Goal: Book appointment/travel/reservation

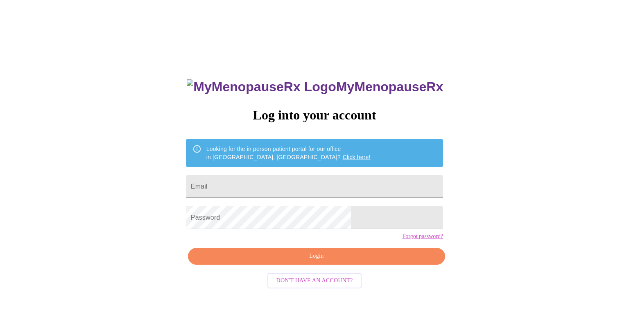
click at [277, 182] on input "Email" at bounding box center [314, 186] width 257 height 23
type input "[EMAIL_ADDRESS][DOMAIN_NAME]"
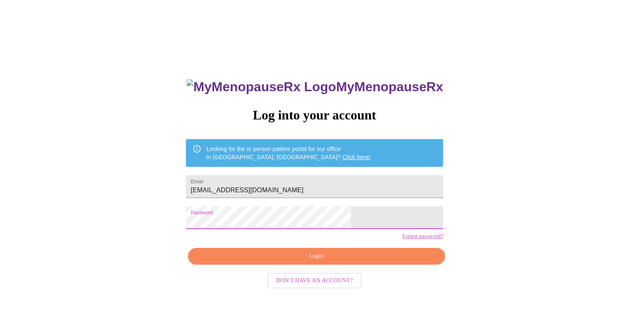
click at [277, 262] on span "Login" at bounding box center [316, 256] width 238 height 10
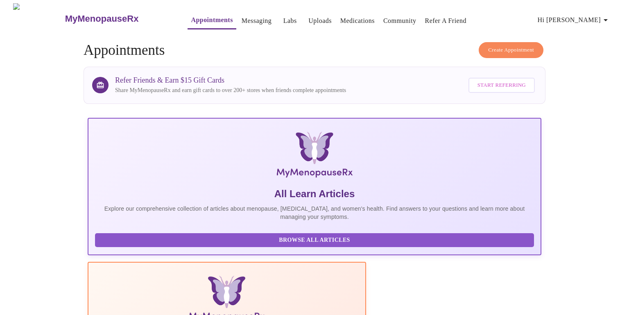
click at [352, 15] on link "Medications" at bounding box center [357, 20] width 34 height 11
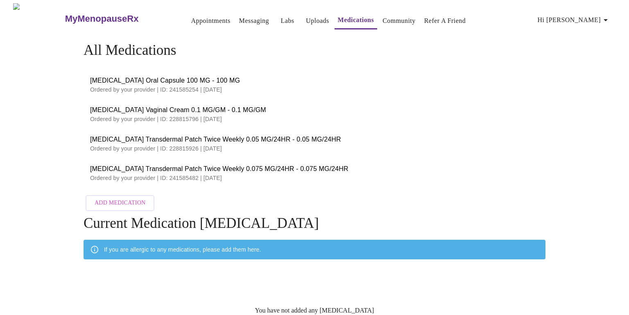
click at [306, 20] on link "Uploads" at bounding box center [317, 20] width 23 height 11
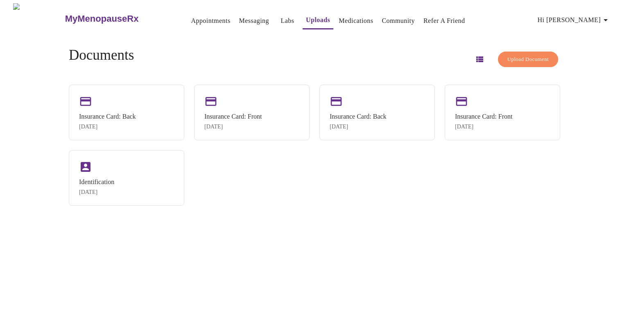
click at [281, 16] on link "Labs" at bounding box center [288, 20] width 14 height 11
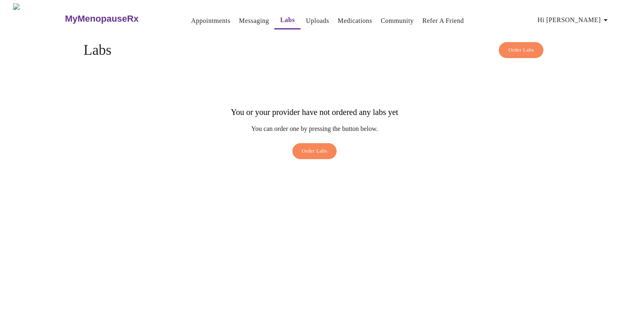
click at [242, 17] on link "Messaging" at bounding box center [254, 20] width 30 height 11
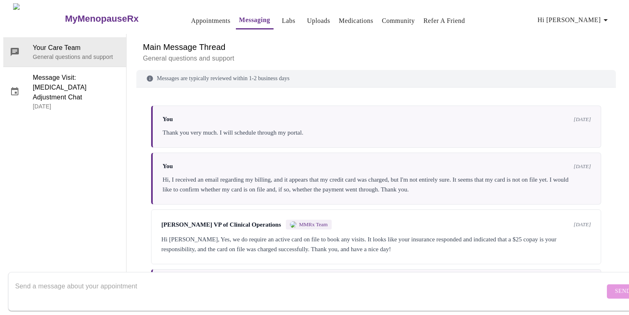
click at [191, 19] on link "Appointments" at bounding box center [210, 20] width 39 height 11
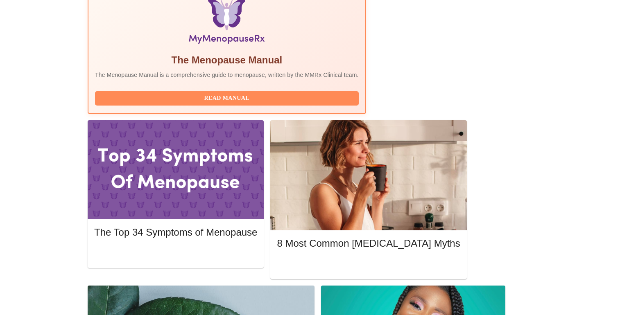
scroll to position [274, 0]
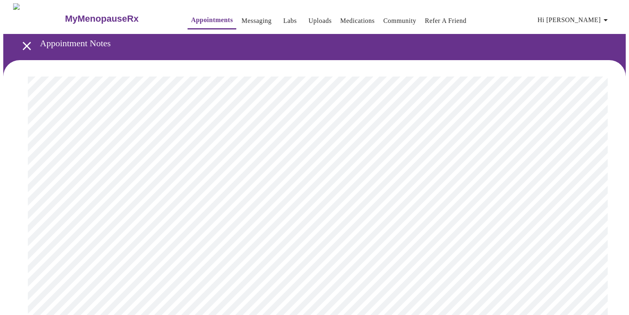
click at [192, 18] on link "Appointments" at bounding box center [212, 19] width 42 height 11
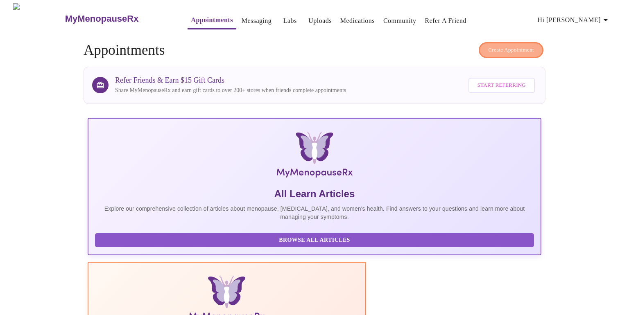
click at [514, 45] on span "Create Appointment" at bounding box center [511, 49] width 46 height 9
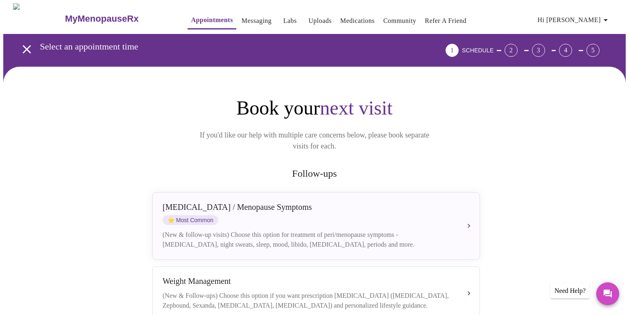
click at [245, 20] on link "Messaging" at bounding box center [256, 20] width 30 height 11
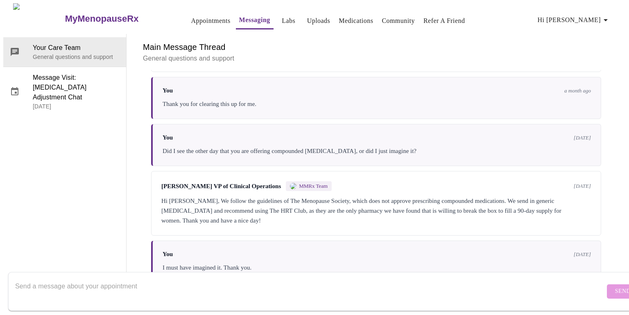
scroll to position [3019, 0]
click at [223, 284] on textarea "Send a message about your appointment" at bounding box center [309, 291] width 589 height 26
type textarea "I"
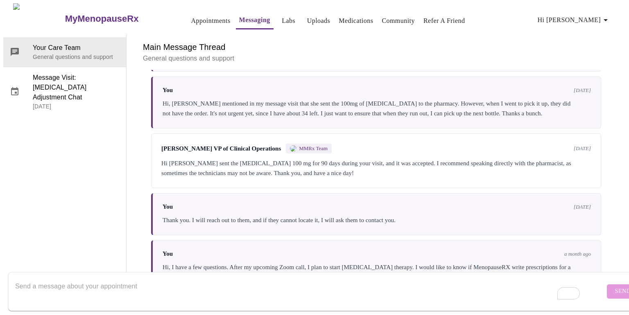
scroll to position [2534, 0]
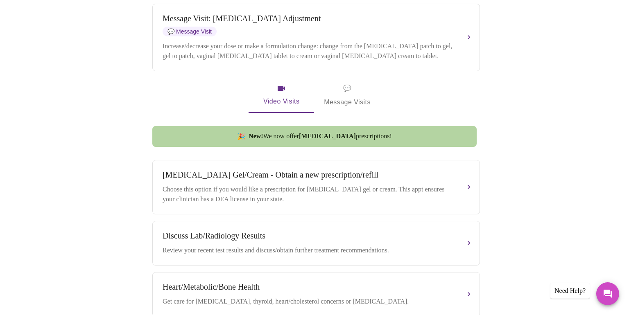
scroll to position [325, 0]
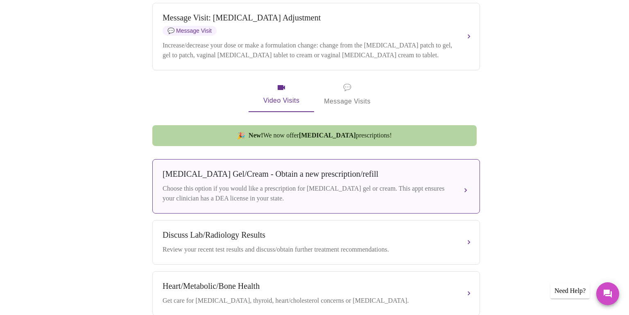
click at [413, 181] on div "[MEDICAL_DATA] Gel/Cream - Obtain a new prescription/refill Choose this option …" at bounding box center [315, 186] width 307 height 34
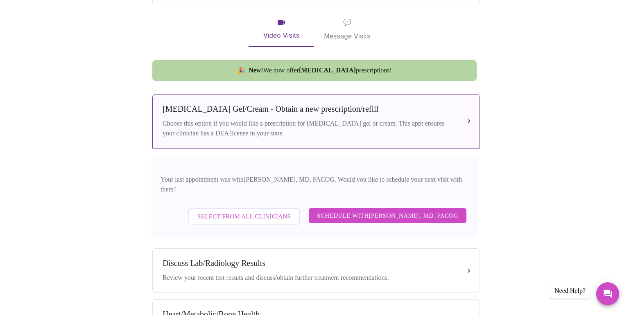
scroll to position [391, 0]
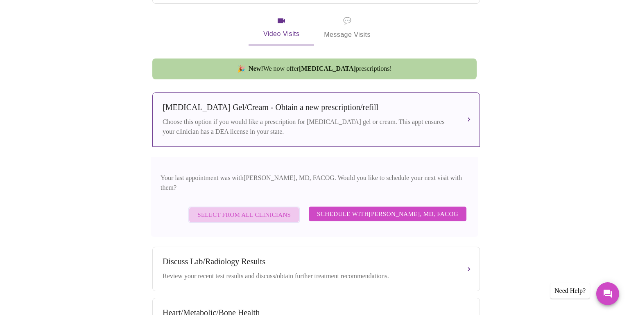
click at [269, 210] on span "Select from All Clinicians" at bounding box center [243, 215] width 93 height 11
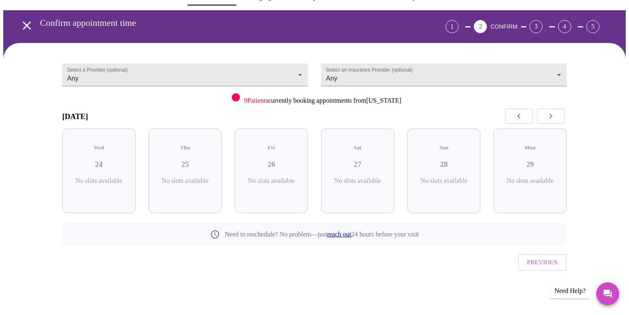
scroll to position [7, 0]
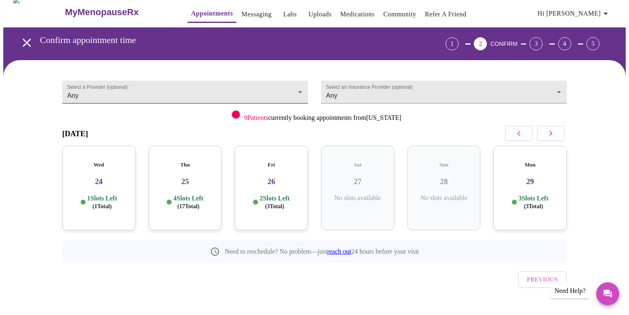
click at [300, 86] on body "MyMenopauseRx Appointments Messaging Labs Uploads Medications Community Refer a…" at bounding box center [314, 163] width 622 height 332
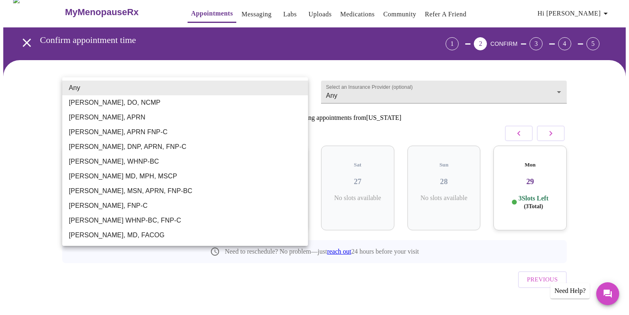
click at [333, 290] on div at bounding box center [314, 157] width 629 height 315
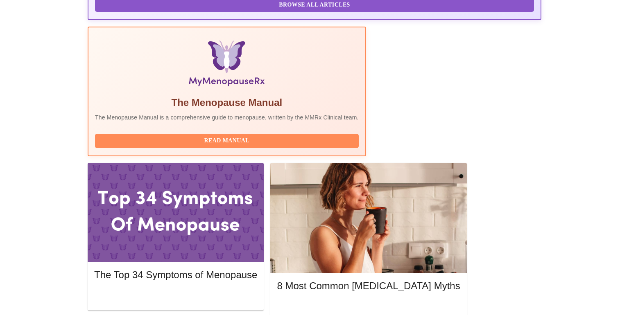
scroll to position [159, 0]
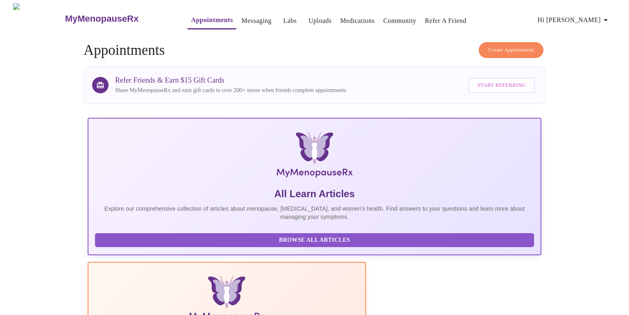
click at [516, 47] on span "Create Appointment" at bounding box center [511, 49] width 46 height 9
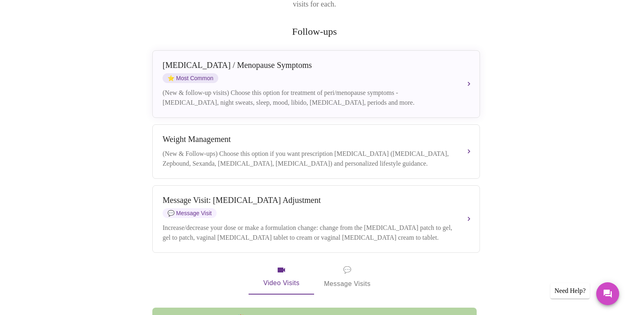
scroll to position [141, 0]
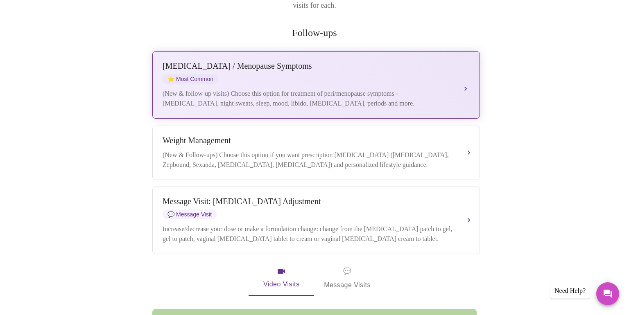
click at [388, 89] on div "(New & follow-up visits) Choose this option for treatment of peri/menopause sym…" at bounding box center [307, 99] width 291 height 20
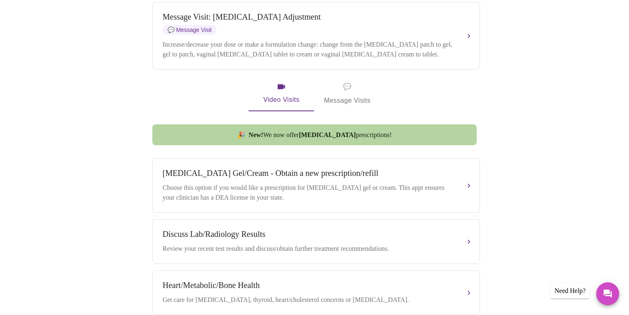
scroll to position [425, 0]
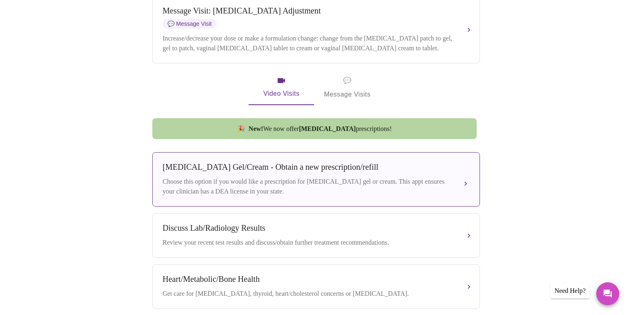
click at [436, 177] on div "Choose this option if you would like a prescription for [MEDICAL_DATA] gel or c…" at bounding box center [307, 187] width 291 height 20
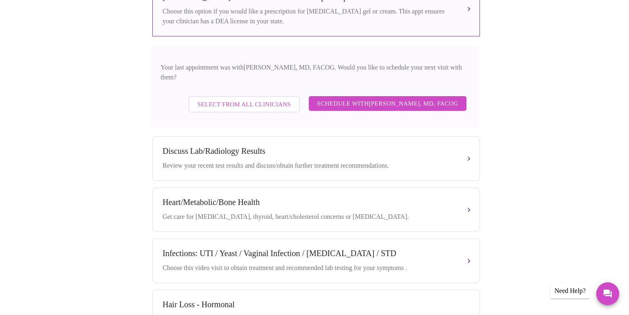
scroll to position [485, 0]
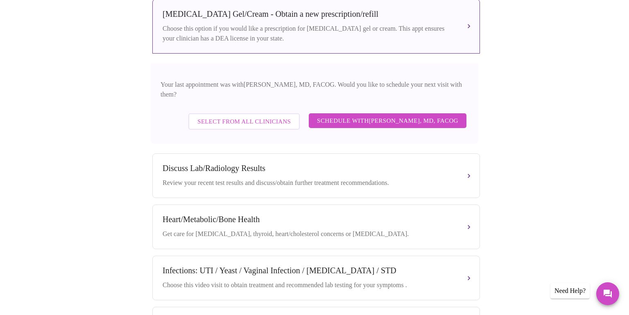
click at [226, 116] on span "Select from All Clinicians" at bounding box center [243, 121] width 93 height 11
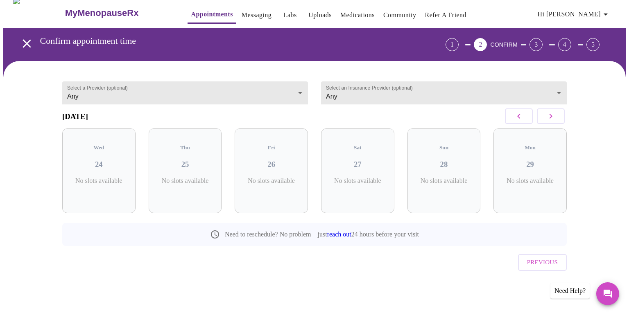
scroll to position [0, 0]
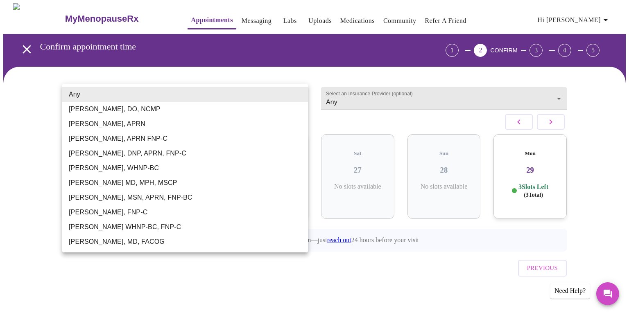
click at [302, 93] on body "MyMenopauseRx Appointments Messaging Labs Uploads Medications Community Refer a…" at bounding box center [314, 160] width 622 height 314
click at [607, 182] on div at bounding box center [314, 157] width 629 height 315
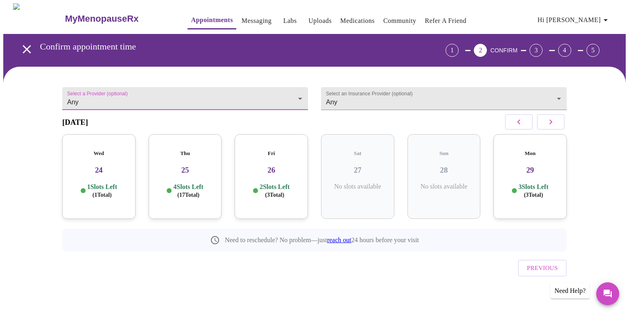
click at [243, 18] on link "Messaging" at bounding box center [256, 20] width 30 height 11
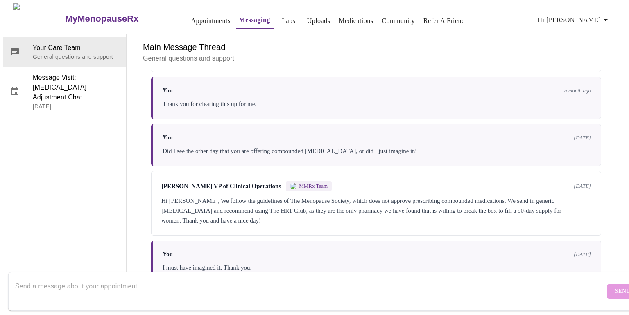
scroll to position [3019, 0]
click at [248, 282] on textarea "Send a message about your appointment" at bounding box center [309, 291] width 589 height 26
click at [294, 283] on textarea "Hi," at bounding box center [309, 291] width 589 height 26
paste textarea "I would like to make an appointment with someone to get a [MEDICAL_DATA] prescr…"
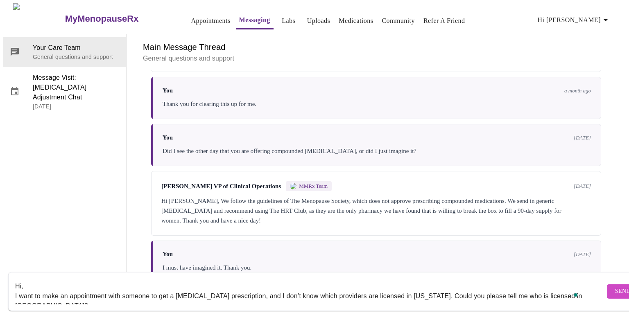
click at [564, 290] on textarea "Hi, I want to make an appointment with someone to get a [MEDICAL_DATA] prescrip…" at bounding box center [309, 291] width 589 height 26
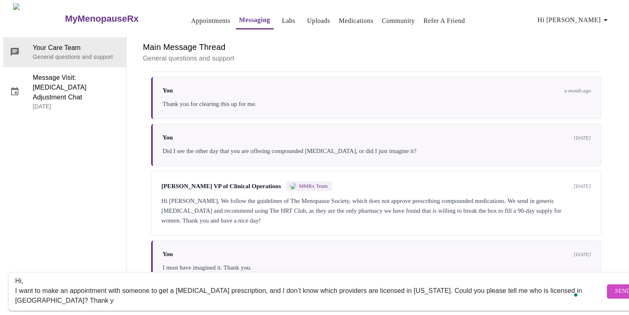
scroll to position [5, 0]
type textarea "Hi, I want to make an appointment with someone to get a [MEDICAL_DATA] prescrip…"
click at [615, 286] on span "Send" at bounding box center [623, 291] width 16 height 10
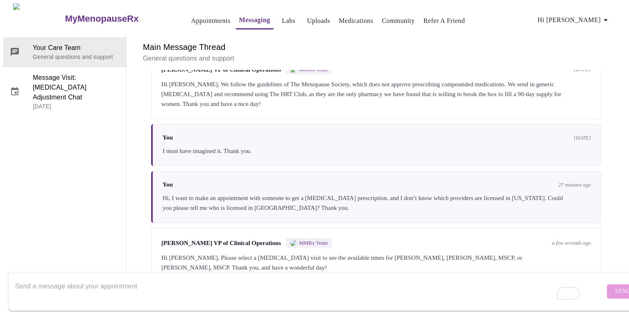
scroll to position [3031, 0]
click at [442, 287] on textarea "To enrich screen reader interactions, please activate Accessibility in Grammarl…" at bounding box center [309, 291] width 589 height 26
type textarea "Thank you, and you as well."
click at [615, 286] on span "Send" at bounding box center [623, 291] width 16 height 10
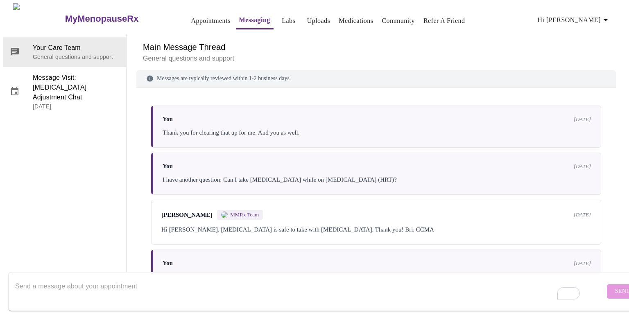
scroll to position [0, 0]
click at [200, 20] on link "Appointments" at bounding box center [210, 20] width 39 height 11
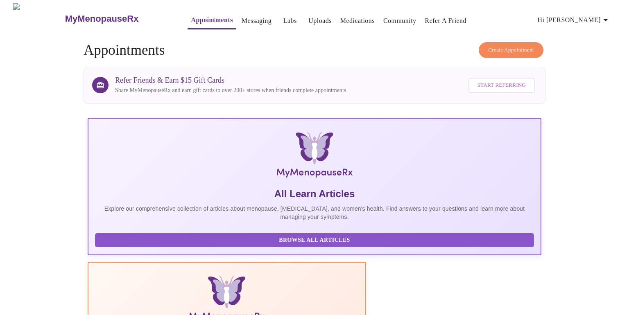
click at [516, 46] on span "Create Appointment" at bounding box center [511, 49] width 46 height 9
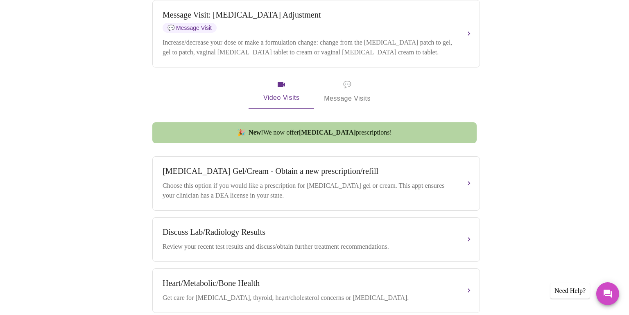
scroll to position [345, 0]
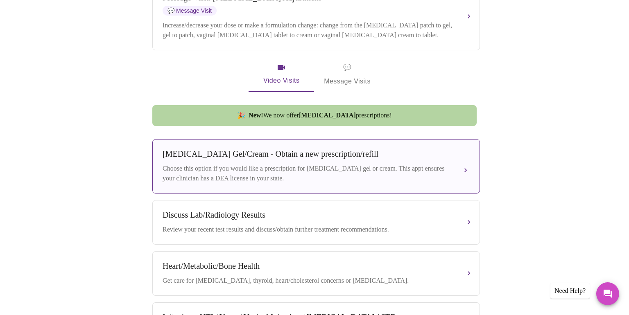
click at [363, 171] on div "Choose this option if you would like a prescription for [MEDICAL_DATA] gel or c…" at bounding box center [307, 174] width 291 height 20
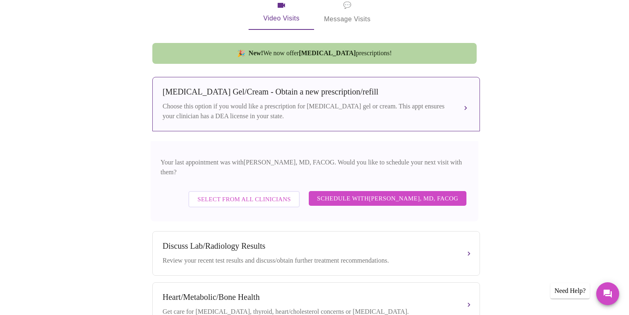
scroll to position [408, 0]
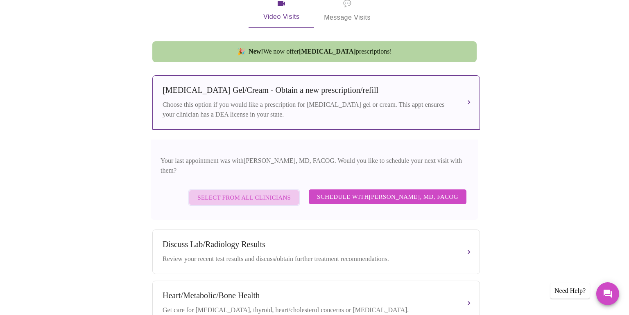
click at [267, 192] on span "Select from All Clinicians" at bounding box center [243, 197] width 93 height 11
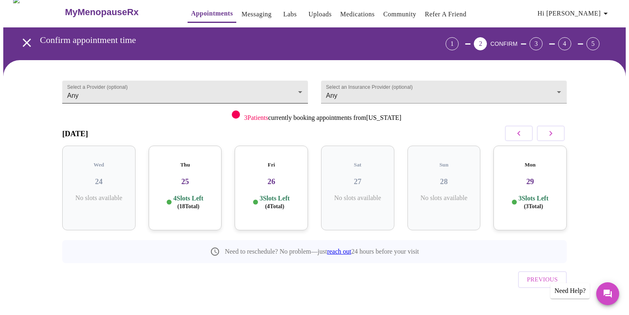
click at [299, 88] on body "MyMenopauseRx Appointments Messaging Labs Uploads Medications Community Refer a…" at bounding box center [314, 163] width 622 height 332
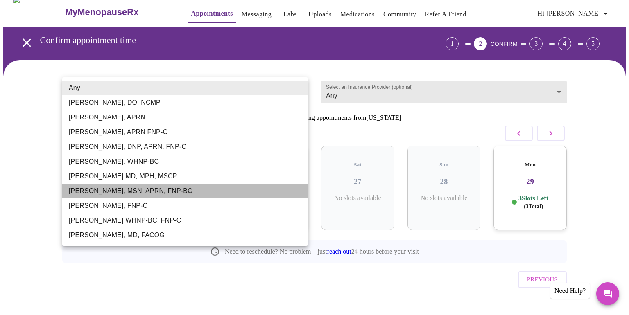
click at [145, 189] on li "[PERSON_NAME], MSN, APRN, FNP-BC" at bounding box center [185, 191] width 246 height 15
type input "[PERSON_NAME], MSN, APRN, FNP-BC"
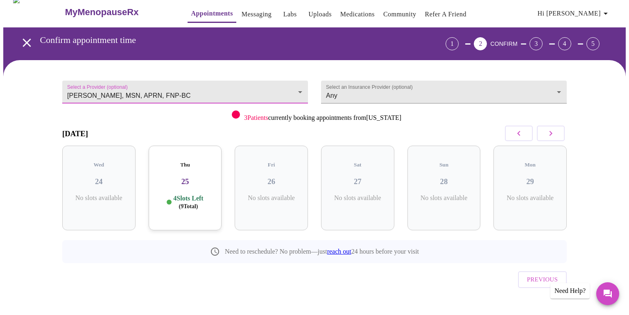
click at [211, 177] on h3 "25" at bounding box center [185, 181] width 60 height 9
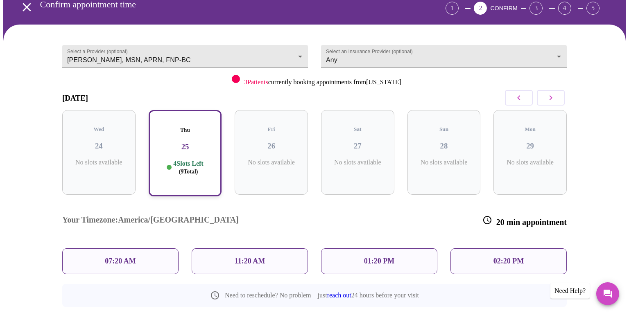
scroll to position [43, 0]
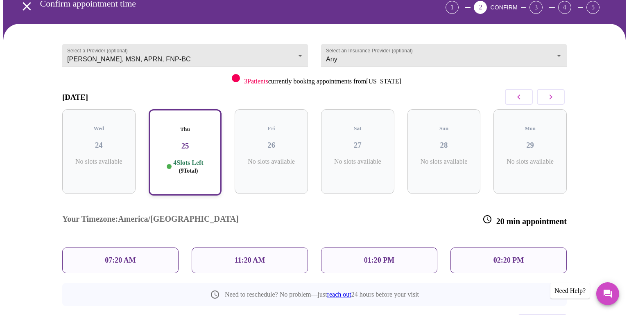
click at [386, 256] on p "01:20 PM" at bounding box center [379, 260] width 30 height 9
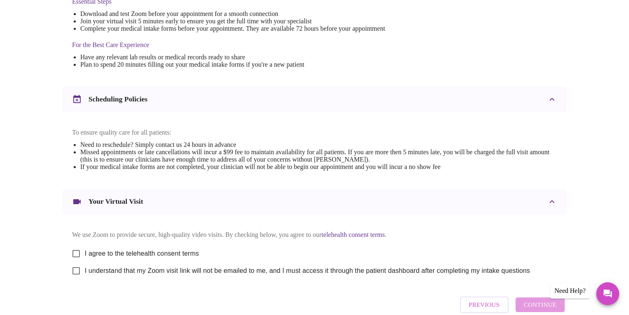
scroll to position [0, 0]
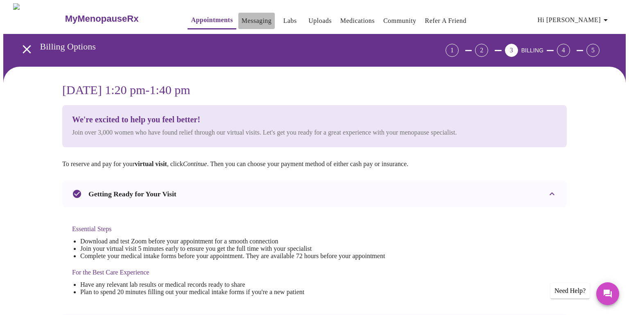
click at [241, 15] on link "Messaging" at bounding box center [256, 20] width 30 height 11
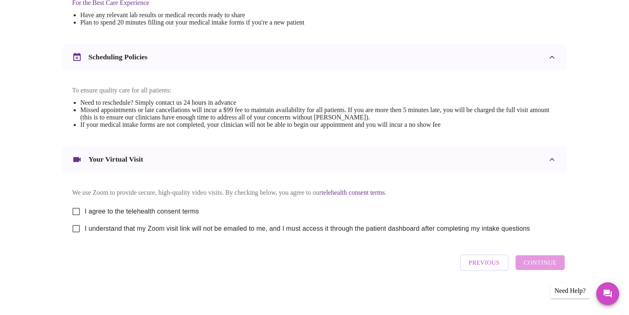
scroll to position [278, 0]
click at [78, 208] on input "I agree to the telehealth consent terms" at bounding box center [76, 211] width 17 height 17
checkbox input "true"
click at [79, 229] on input "I understand that my Zoom visit link will not be emailed to me, and I must acce…" at bounding box center [76, 228] width 17 height 17
checkbox input "true"
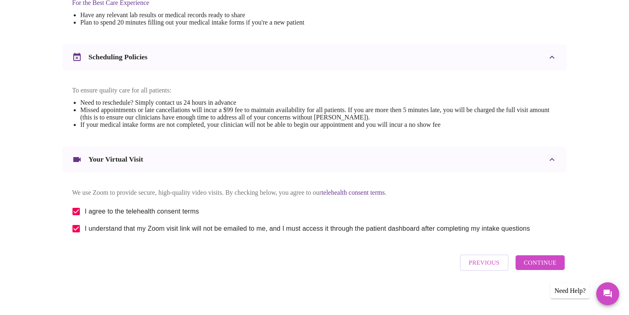
click at [538, 265] on span "Continue" at bounding box center [539, 262] width 33 height 11
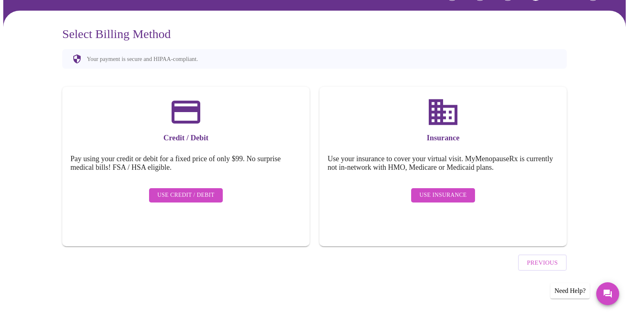
scroll to position [33, 0]
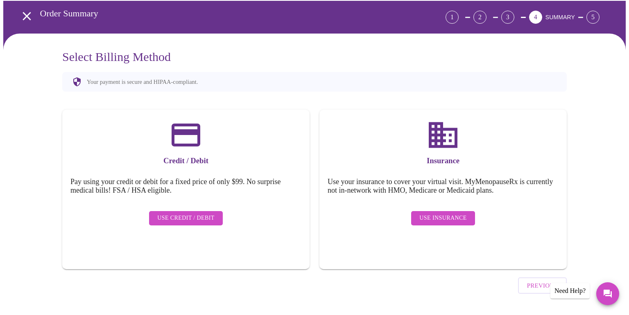
click at [462, 213] on span "Use Insurance" at bounding box center [442, 218] width 47 height 10
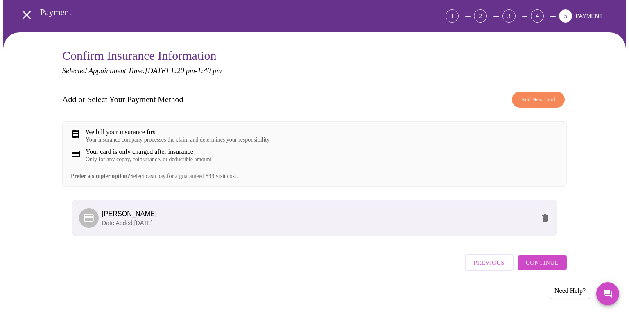
scroll to position [40, 0]
click at [533, 266] on span "Continue" at bounding box center [541, 262] width 33 height 11
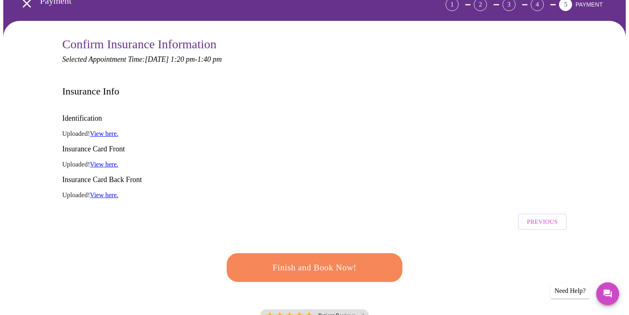
scroll to position [47, 0]
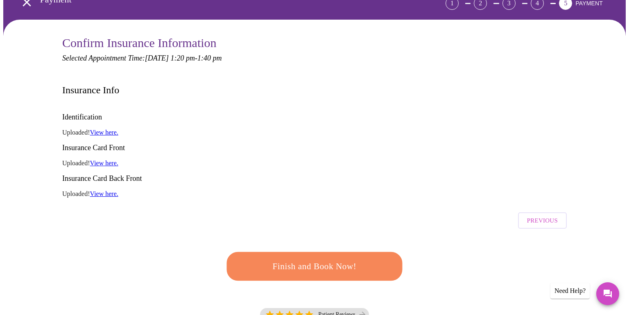
click at [544, 215] on span "Previous" at bounding box center [542, 220] width 31 height 11
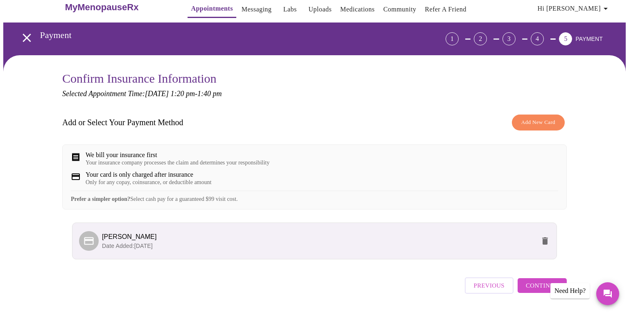
scroll to position [14, 0]
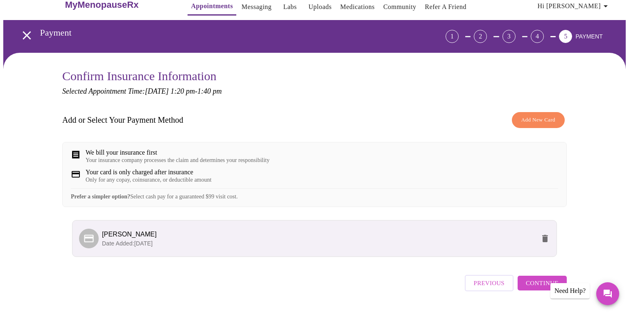
click at [498, 289] on span "Previous" at bounding box center [489, 283] width 31 height 11
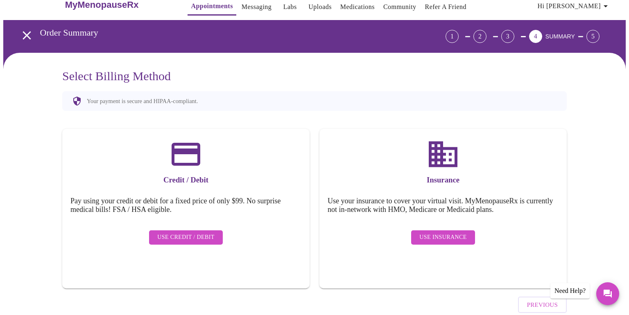
scroll to position [33, 0]
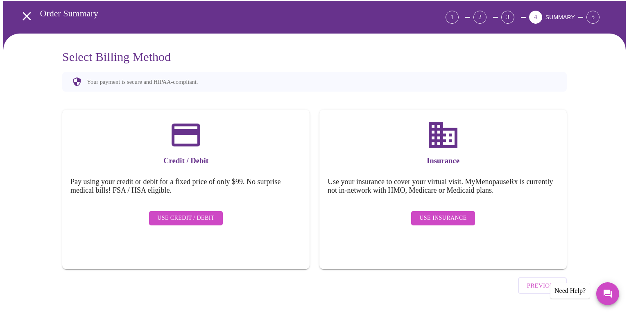
click at [541, 280] on span "Previous" at bounding box center [542, 285] width 31 height 11
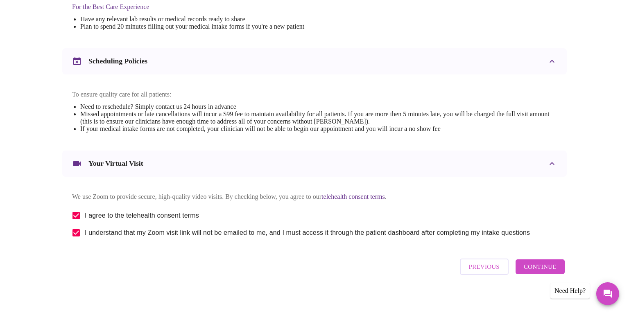
scroll to position [278, 0]
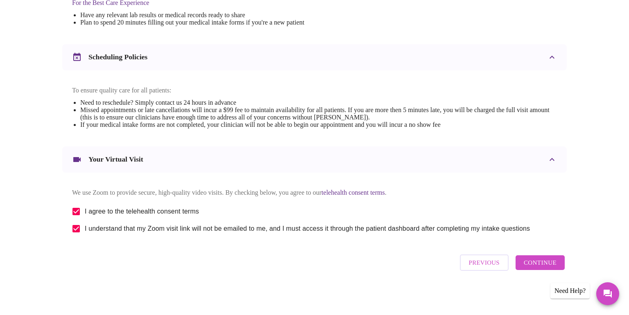
click at [491, 264] on span "Previous" at bounding box center [484, 262] width 31 height 11
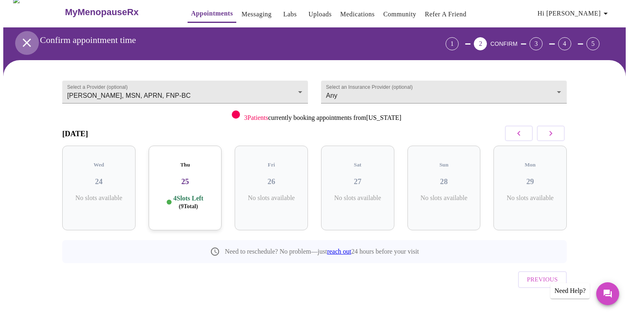
click at [23, 38] on icon "open drawer" at bounding box center [27, 42] width 8 height 8
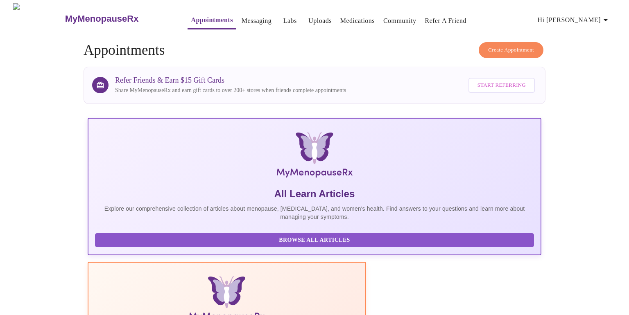
click at [521, 45] on span "Create Appointment" at bounding box center [511, 49] width 46 height 9
